Goal: Transaction & Acquisition: Purchase product/service

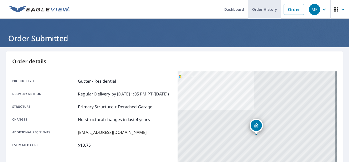
click at [261, 9] on link "Order History" at bounding box center [264, 9] width 33 height 19
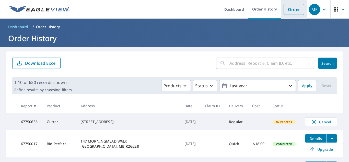
click at [293, 10] on link "Order" at bounding box center [294, 9] width 21 height 11
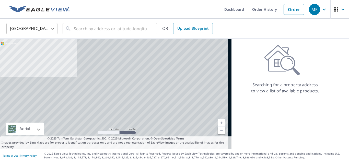
click at [35, 37] on div "United States [GEOGRAPHIC_DATA] ​ ​ OR Upload Blueprint" at bounding box center [174, 29] width 349 height 20
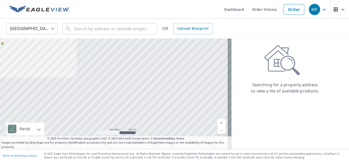
click at [36, 29] on body "MF MF Dashboard Order History Order MF United States US ​ ​ OR Upload Blueprint…" at bounding box center [174, 81] width 349 height 162
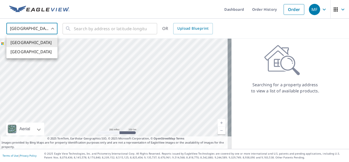
click at [32, 52] on li "[GEOGRAPHIC_DATA]" at bounding box center [31, 51] width 51 height 9
type input "CA"
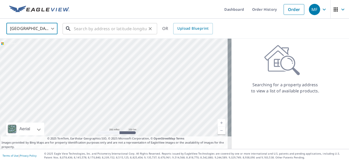
click at [91, 31] on input "text" at bounding box center [110, 28] width 73 height 14
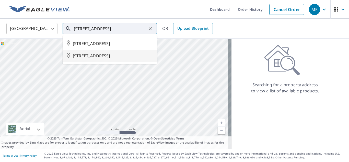
click at [105, 59] on span "[STREET_ADDRESS]" at bounding box center [113, 56] width 80 height 6
type input "[STREET_ADDRESS]"
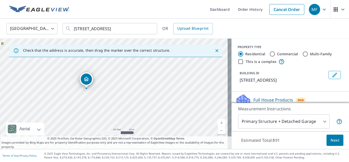
drag, startPoint x: 89, startPoint y: 76, endPoint x: 87, endPoint y: 79, distance: 4.2
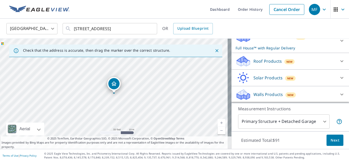
click at [266, 63] on p "Roof Products" at bounding box center [267, 61] width 28 height 6
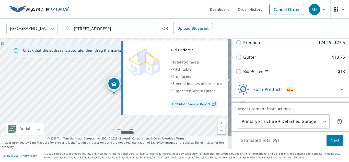
click at [236, 75] on input "Bid Perfect™ $18" at bounding box center [240, 71] width 8 height 6
checkbox input "true"
checkbox input "false"
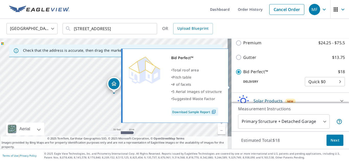
scroll to position [87, 0]
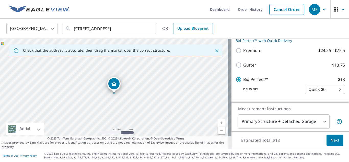
click at [334, 141] on span "Next" at bounding box center [335, 140] width 9 height 6
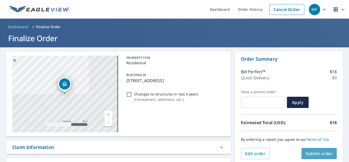
click at [309, 153] on span "Submit order" at bounding box center [319, 153] width 27 height 6
checkbox input "true"
